Goal: Navigation & Orientation: Find specific page/section

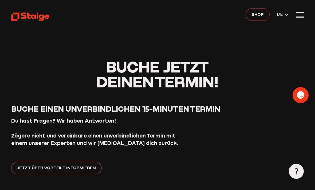
click at [259, 21] on link "Shop" at bounding box center [258, 14] width 24 height 13
click at [249, 18] on link "Shop" at bounding box center [258, 14] width 24 height 13
click at [253, 15] on span "Shop" at bounding box center [257, 14] width 12 height 6
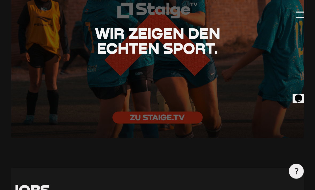
click at [304, 11] on div at bounding box center [299, 14] width 7 height 7
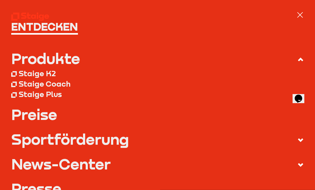
scroll to position [24, 0]
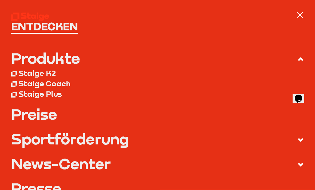
click at [28, 75] on div "Staige K2" at bounding box center [37, 73] width 37 height 9
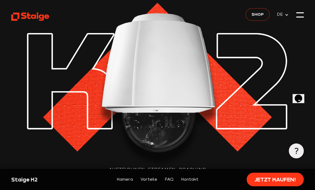
click at [259, 14] on span "Shop" at bounding box center [257, 14] width 12 height 6
